Goal: Navigation & Orientation: Find specific page/section

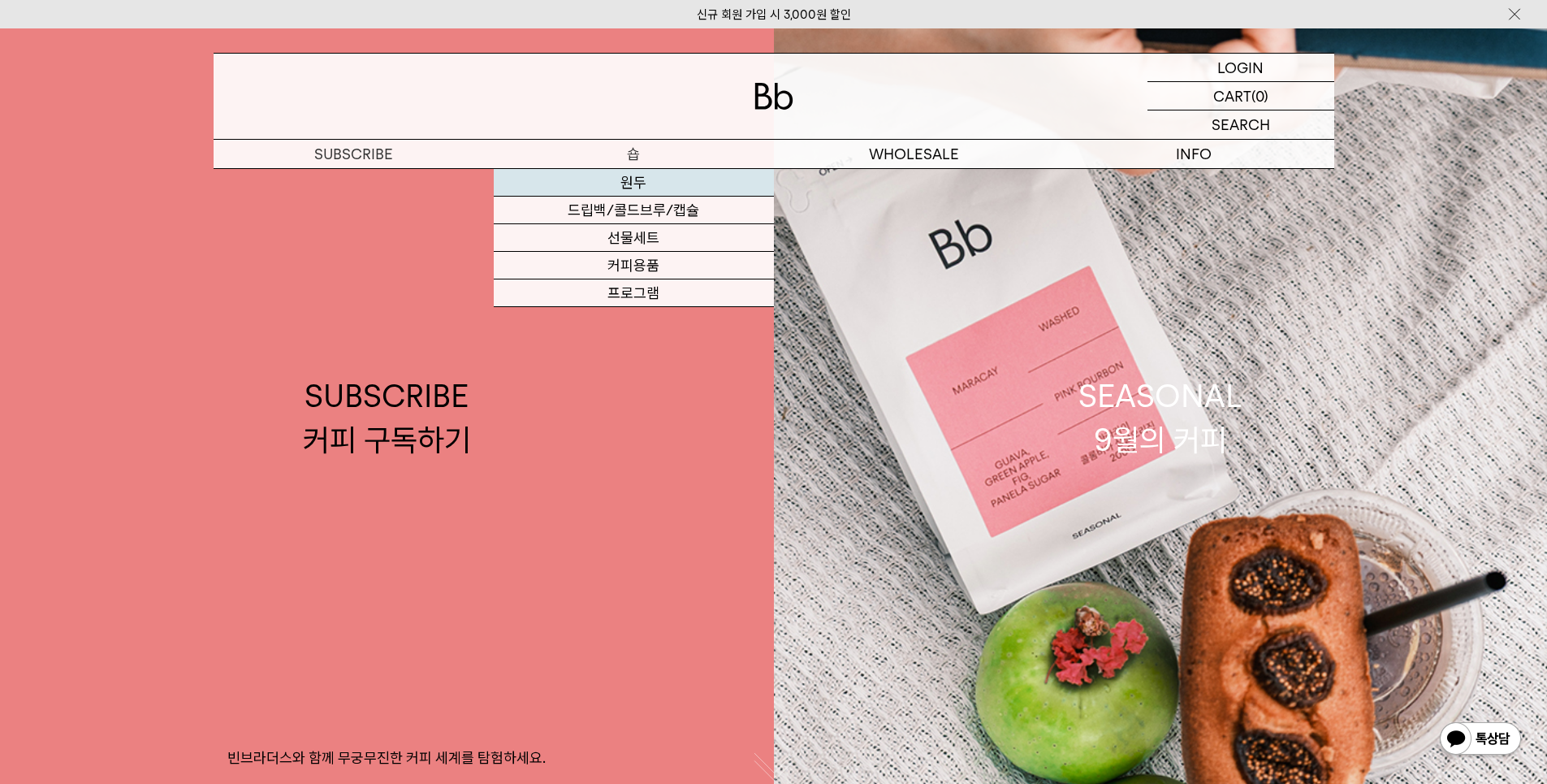
click at [629, 179] on link "원두" at bounding box center [634, 182] width 280 height 27
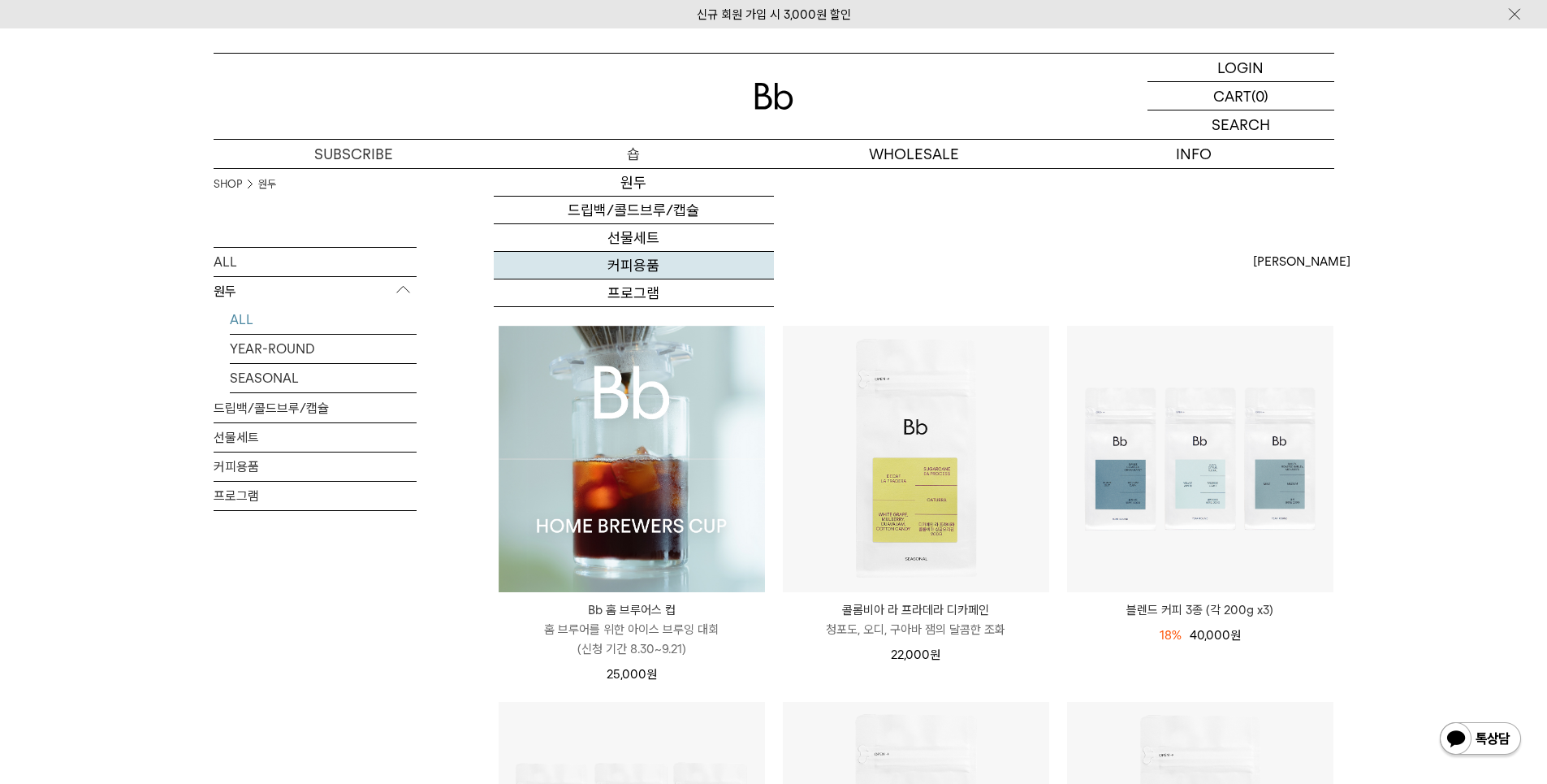
click at [616, 267] on link "커피용품" at bounding box center [634, 265] width 280 height 27
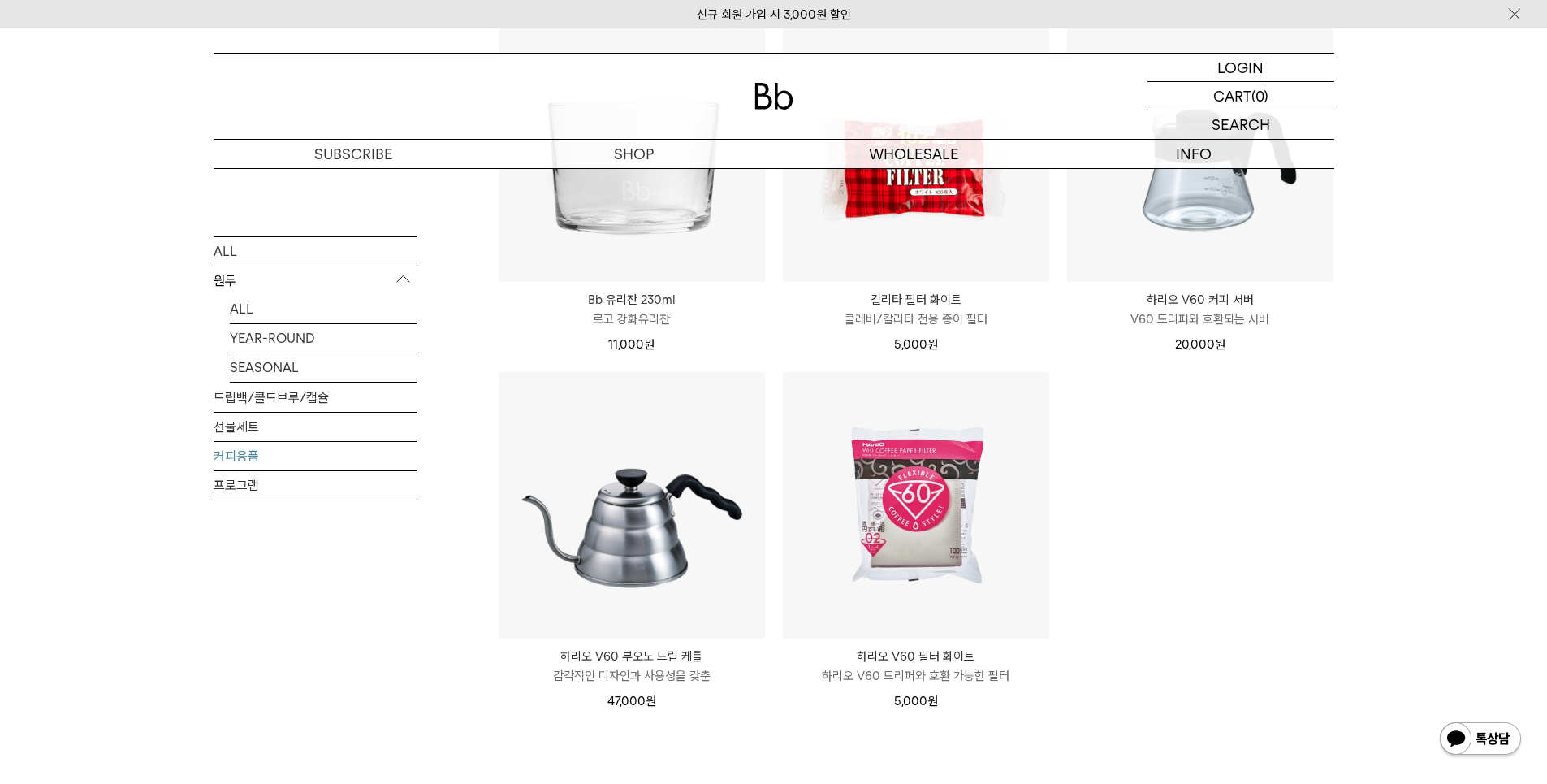
scroll to position [409, 0]
